Goal: Contribute content

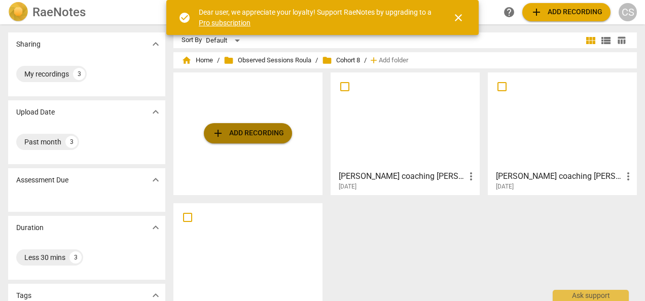
click at [231, 138] on span "add Add recording" at bounding box center [248, 133] width 72 height 12
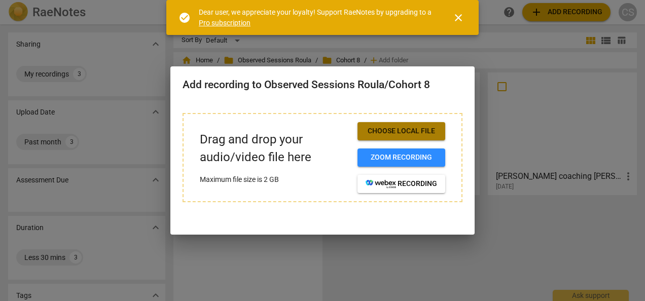
click at [394, 136] on button "Choose local file" at bounding box center [402, 131] width 88 height 18
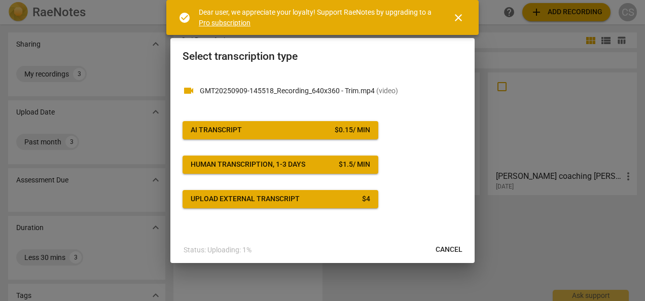
click at [326, 126] on span "AI Transcript $ 0.15 / min" at bounding box center [281, 130] width 180 height 10
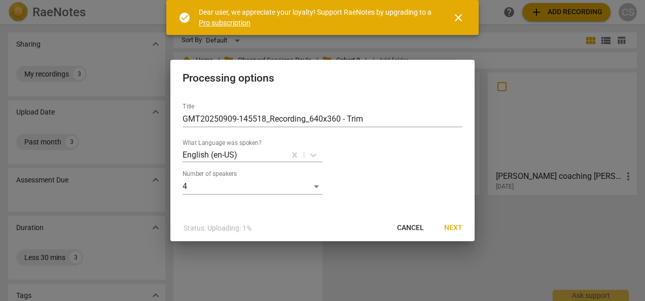
click at [454, 230] on span "Next" at bounding box center [453, 228] width 18 height 10
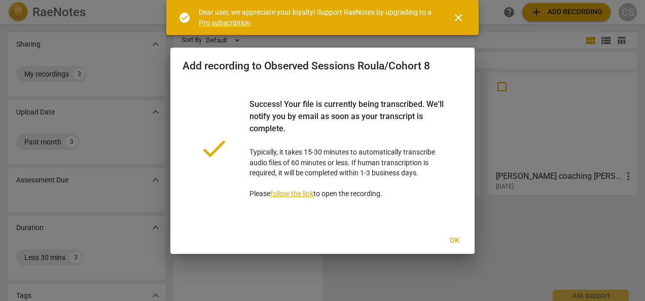
click at [448, 247] on button "Ok" at bounding box center [454, 241] width 32 height 18
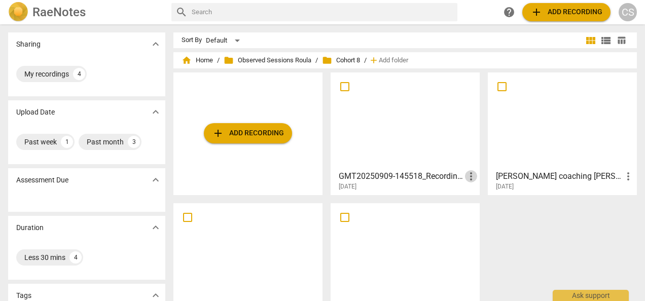
click at [468, 177] on span "more_vert" at bounding box center [471, 176] width 12 height 12
drag, startPoint x: 417, startPoint y: 174, endPoint x: 384, endPoint y: 129, distance: 56.2
click at [384, 129] on div at bounding box center [322, 150] width 645 height 301
click at [424, 177] on h3 "GMT20250909-145518_Recording_640x360 - Trim" at bounding box center [402, 176] width 126 height 12
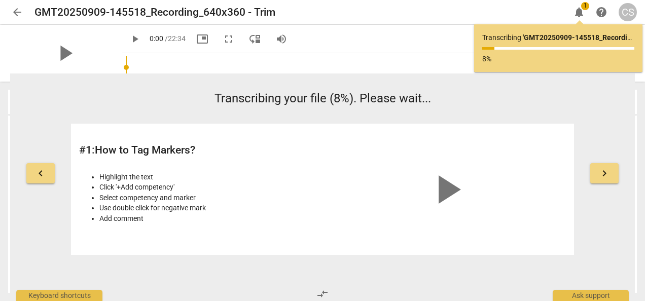
click at [17, 9] on span "arrow_back" at bounding box center [17, 12] width 12 height 12
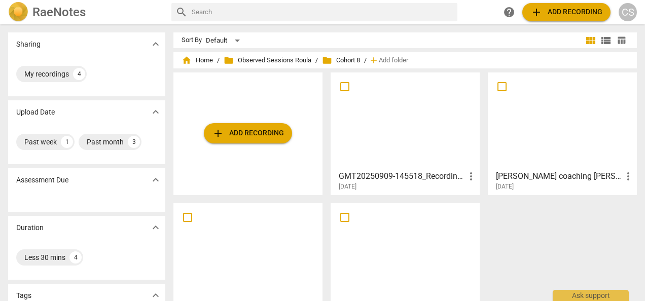
click at [273, 59] on span "folder Observed Sessions Roula" at bounding box center [268, 60] width 88 height 10
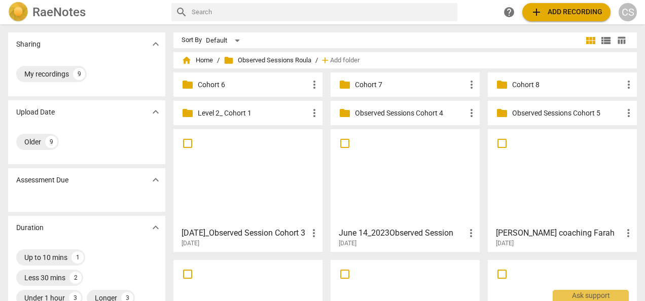
click at [551, 82] on p "Cohort 8" at bounding box center [567, 85] width 111 height 11
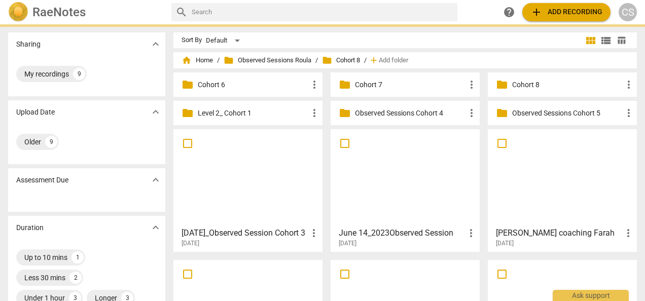
click at [551, 82] on p "Cohort 8" at bounding box center [567, 85] width 111 height 11
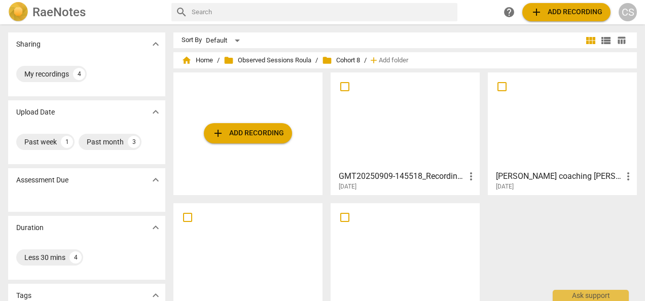
click at [449, 136] on div at bounding box center [405, 121] width 142 height 90
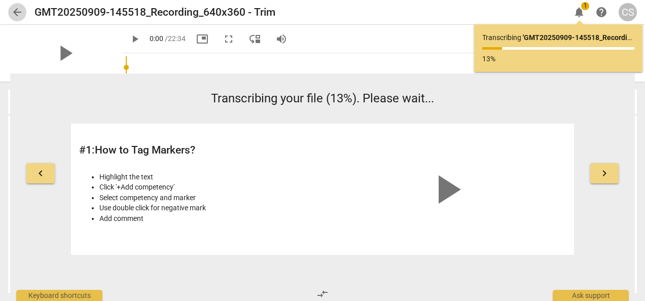
click at [17, 12] on span "arrow_back" at bounding box center [17, 12] width 12 height 12
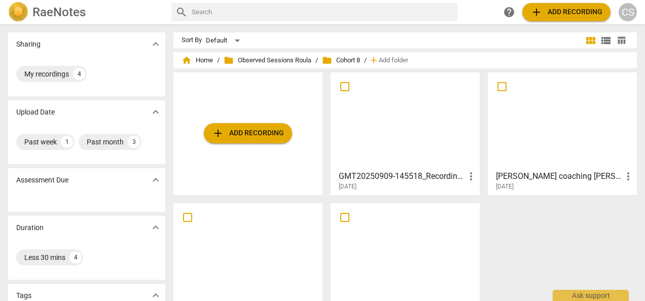
click at [470, 180] on span "more_vert" at bounding box center [471, 176] width 12 height 12
